Goal: Information Seeking & Learning: Stay updated

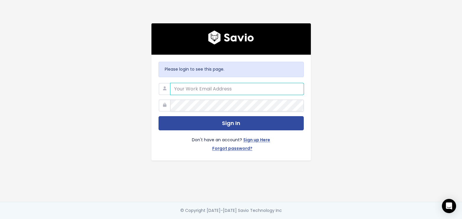
type input "[PERSON_NAME][EMAIL_ADDRESS][PERSON_NAME][DOMAIN_NAME]"
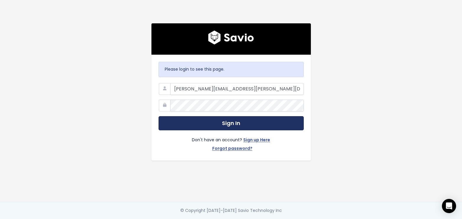
click at [272, 120] on button "Sign In" at bounding box center [231, 123] width 145 height 14
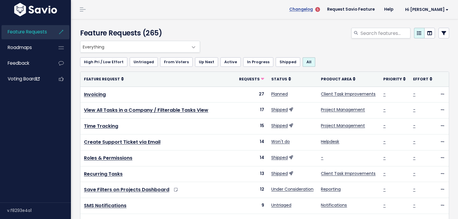
click at [312, 9] on span "Changelog" at bounding box center [301, 9] width 24 height 4
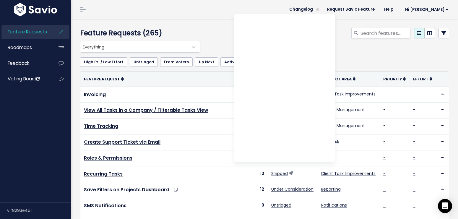
click at [228, 10] on header "Changelog Request Savio Feature Help Hi [PERSON_NAME] My Settings Logout" at bounding box center [264, 9] width 387 height 19
